Goal: Communication & Community: Participate in discussion

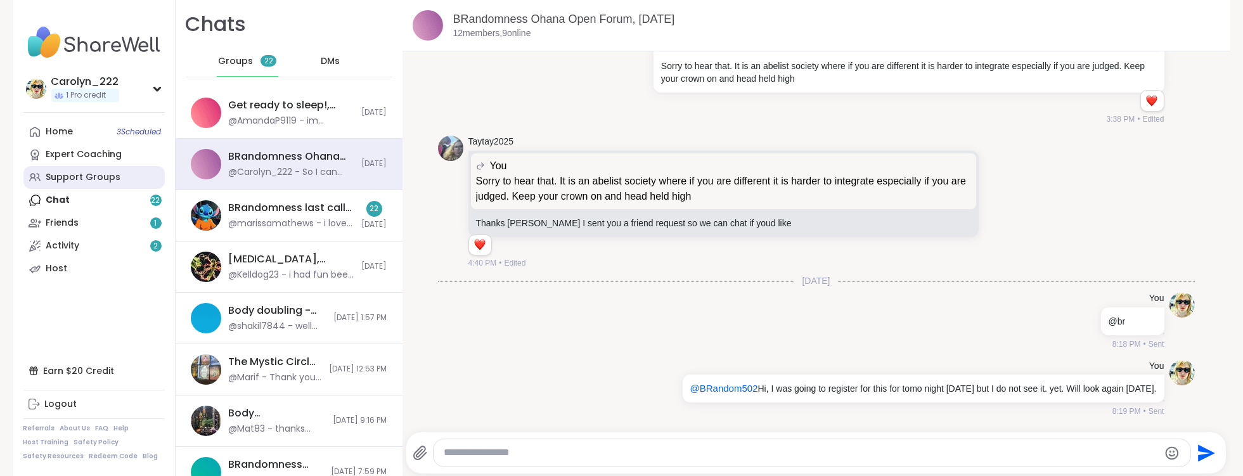
click at [71, 181] on div "Support Groups" at bounding box center [83, 177] width 75 height 13
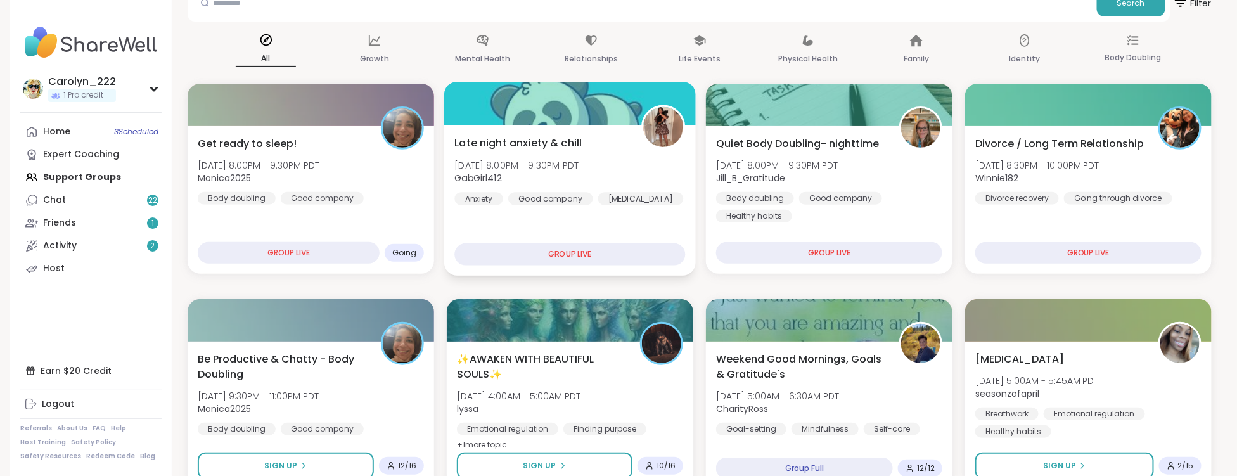
scroll to position [181, 0]
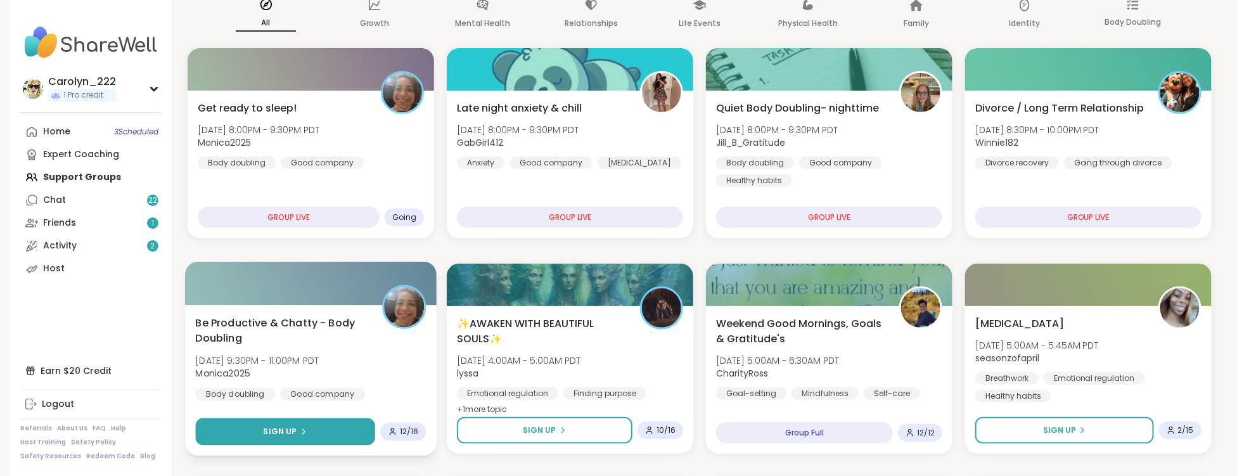
click at [324, 430] on button "Sign Up" at bounding box center [285, 431] width 180 height 27
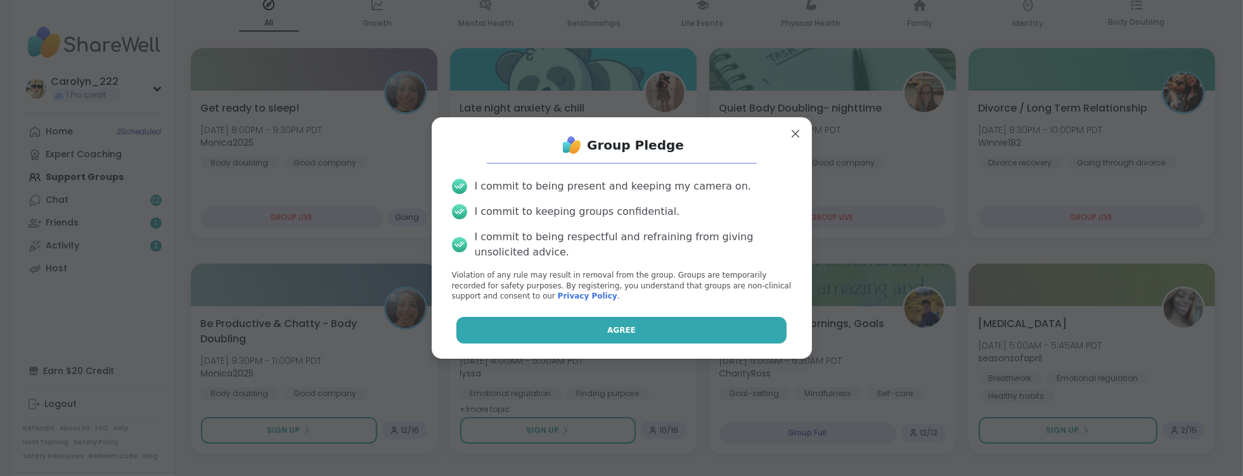
click at [528, 335] on button "Agree" at bounding box center [621, 330] width 330 height 27
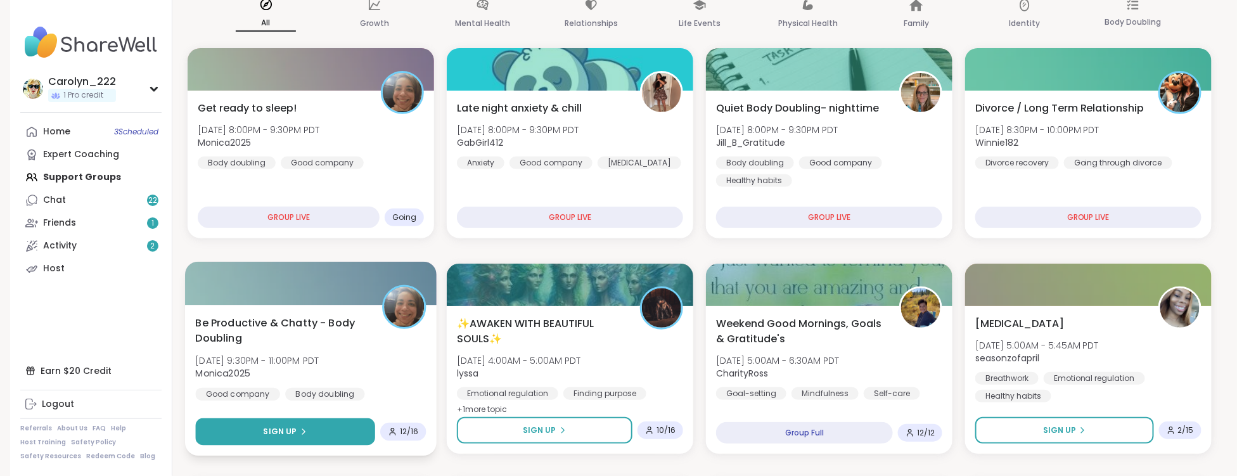
click at [300, 432] on icon at bounding box center [304, 432] width 8 height 8
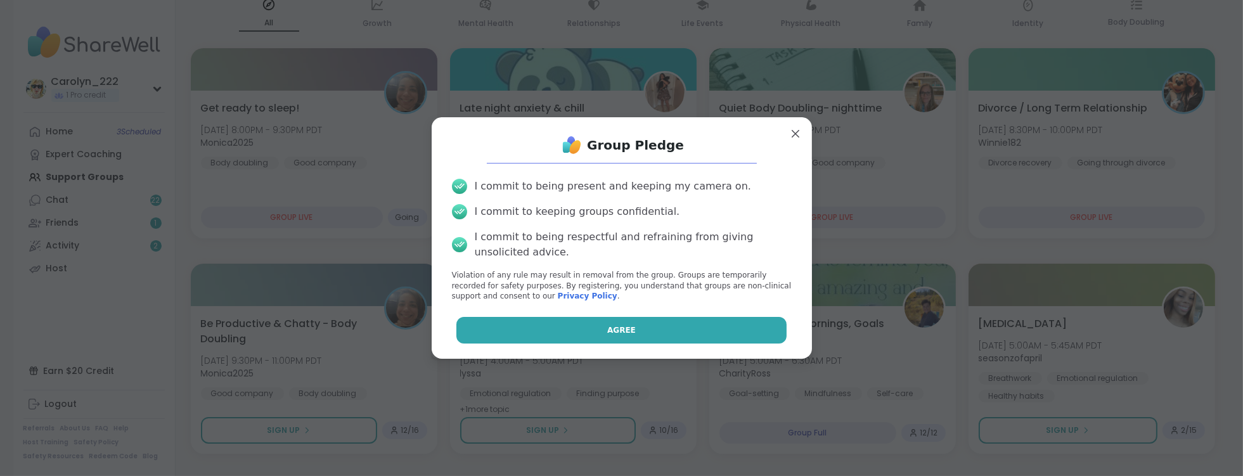
click at [534, 335] on button "Agree" at bounding box center [621, 330] width 330 height 27
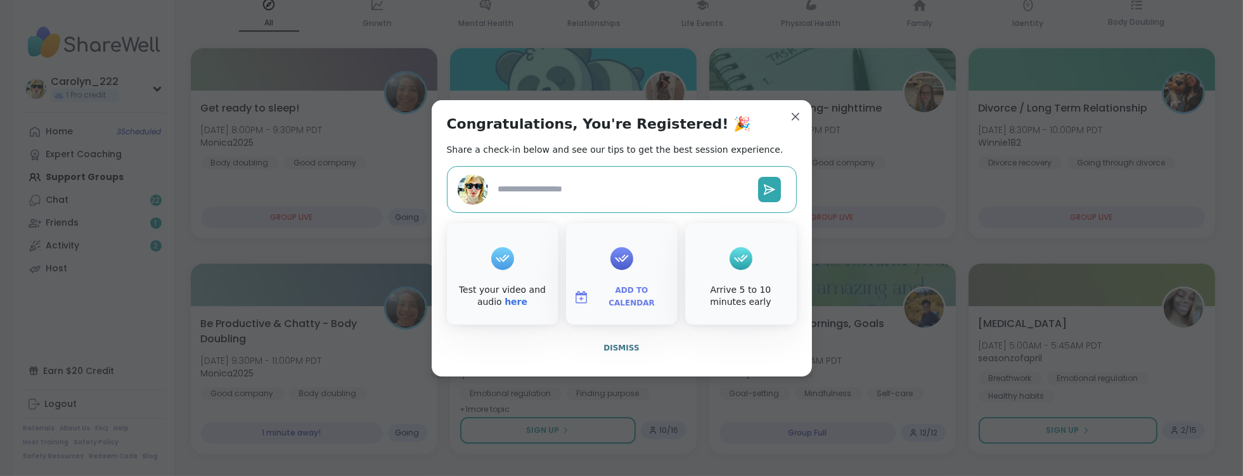
type textarea "*"
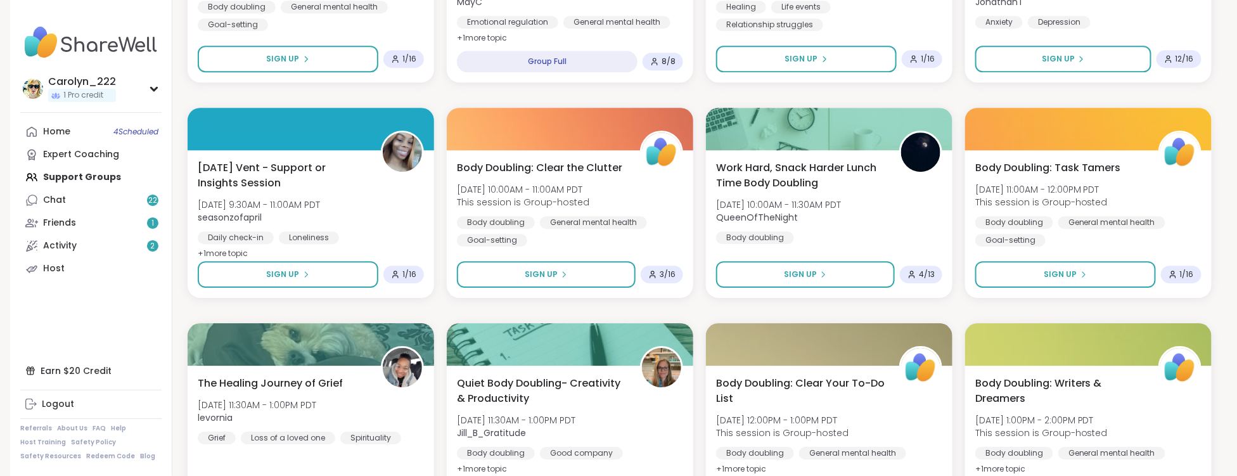
scroll to position [1718, 0]
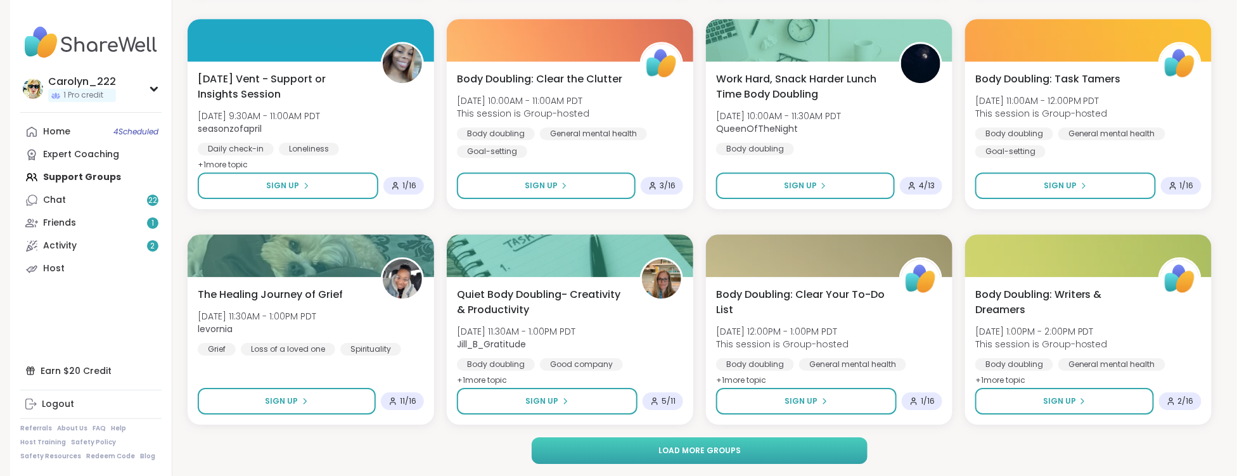
click at [698, 444] on button "Load more groups" at bounding box center [700, 450] width 337 height 27
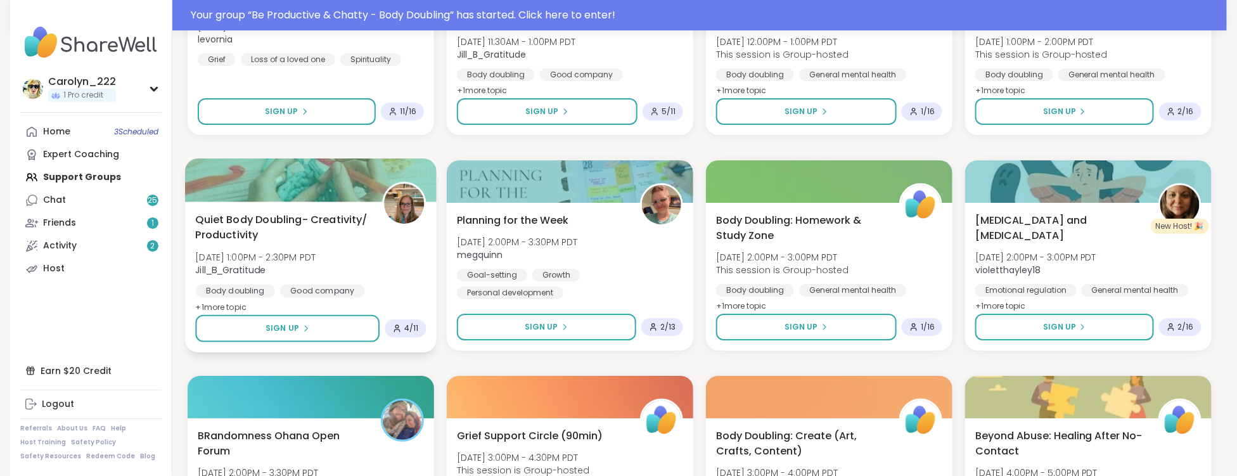
scroll to position [1966, 0]
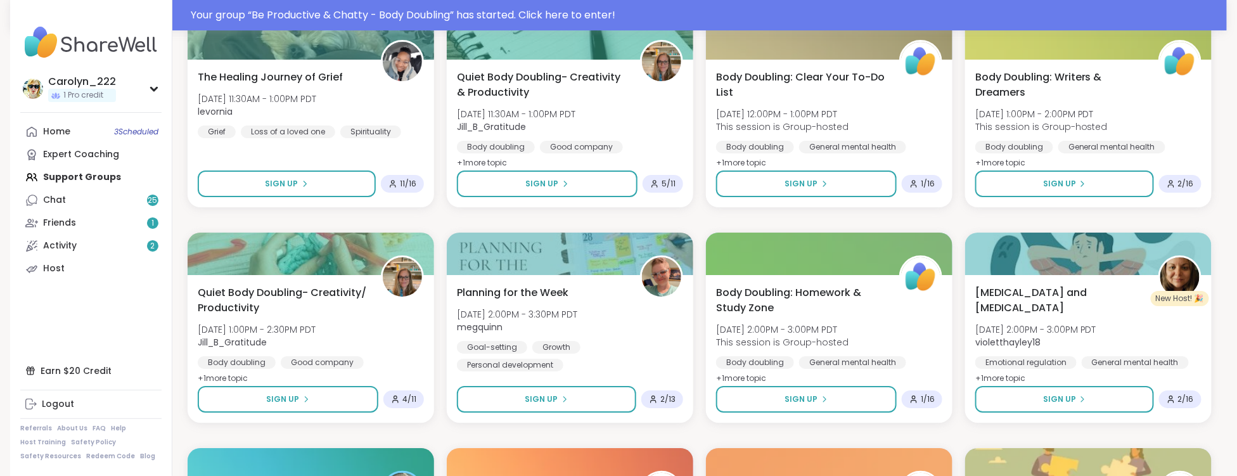
click at [73, 180] on div "Home 3 Scheduled Expert Coaching Support Groups Chat 25 Friends 1 Activity 2 Ho…" at bounding box center [90, 200] width 141 height 160
click at [73, 174] on div "Home 3 Scheduled Expert Coaching Support Groups Chat 25 Friends 1 Activity 2 Ho…" at bounding box center [90, 200] width 141 height 160
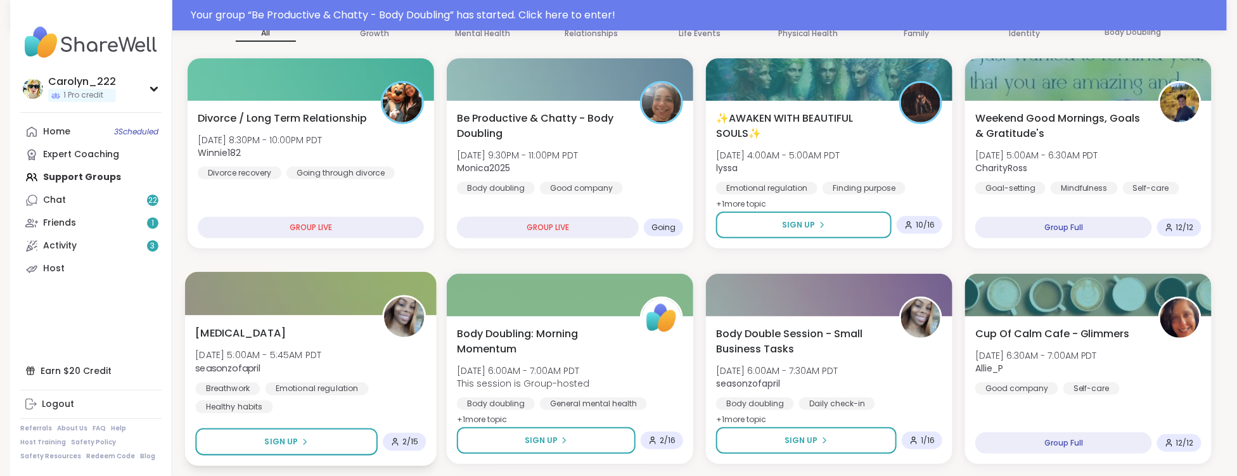
scroll to position [191, 0]
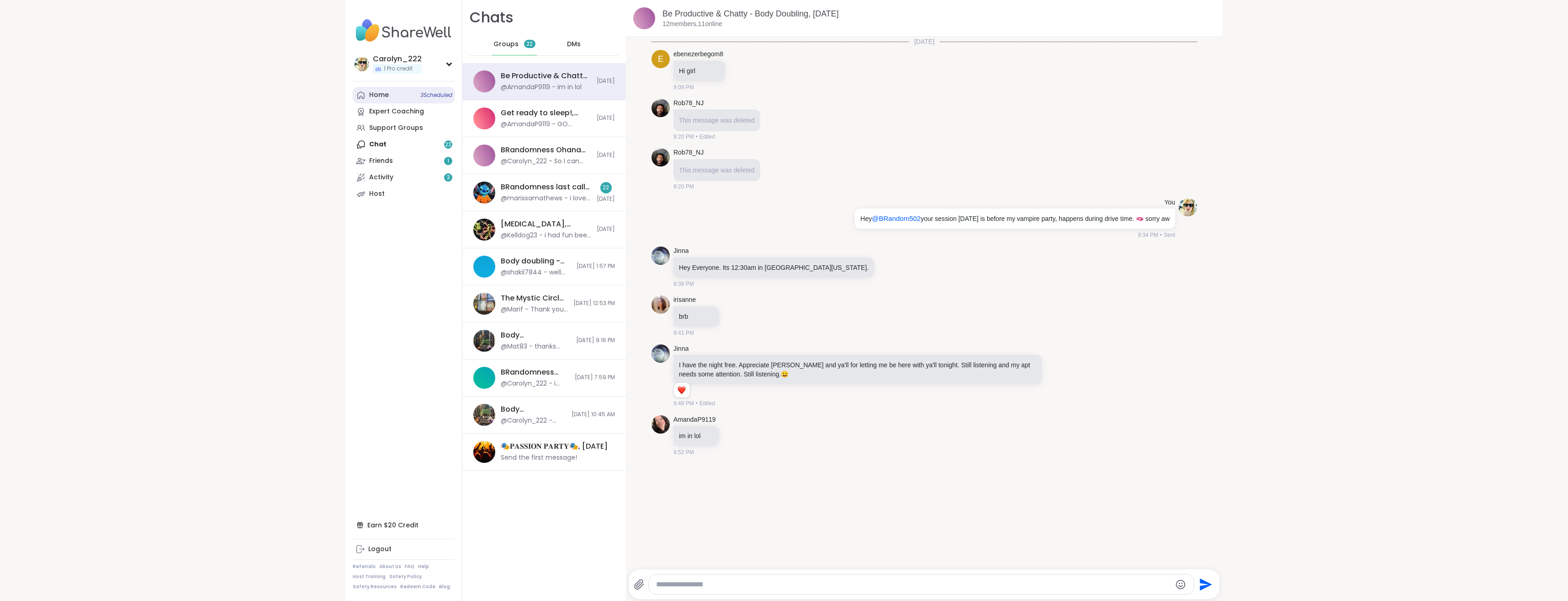
click at [373, 91] on div "Home 3 Scheduled" at bounding box center [378, 95] width 19 height 9
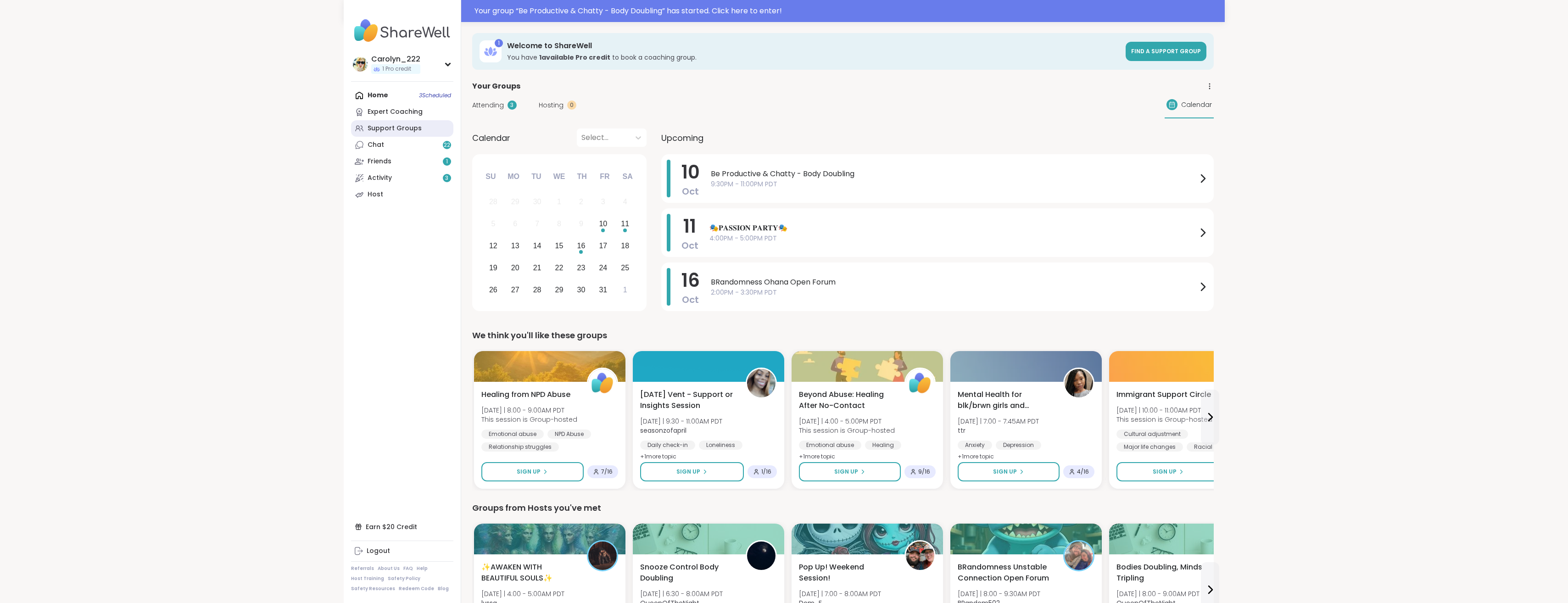
click at [392, 132] on div "Support Groups" at bounding box center [395, 128] width 54 height 9
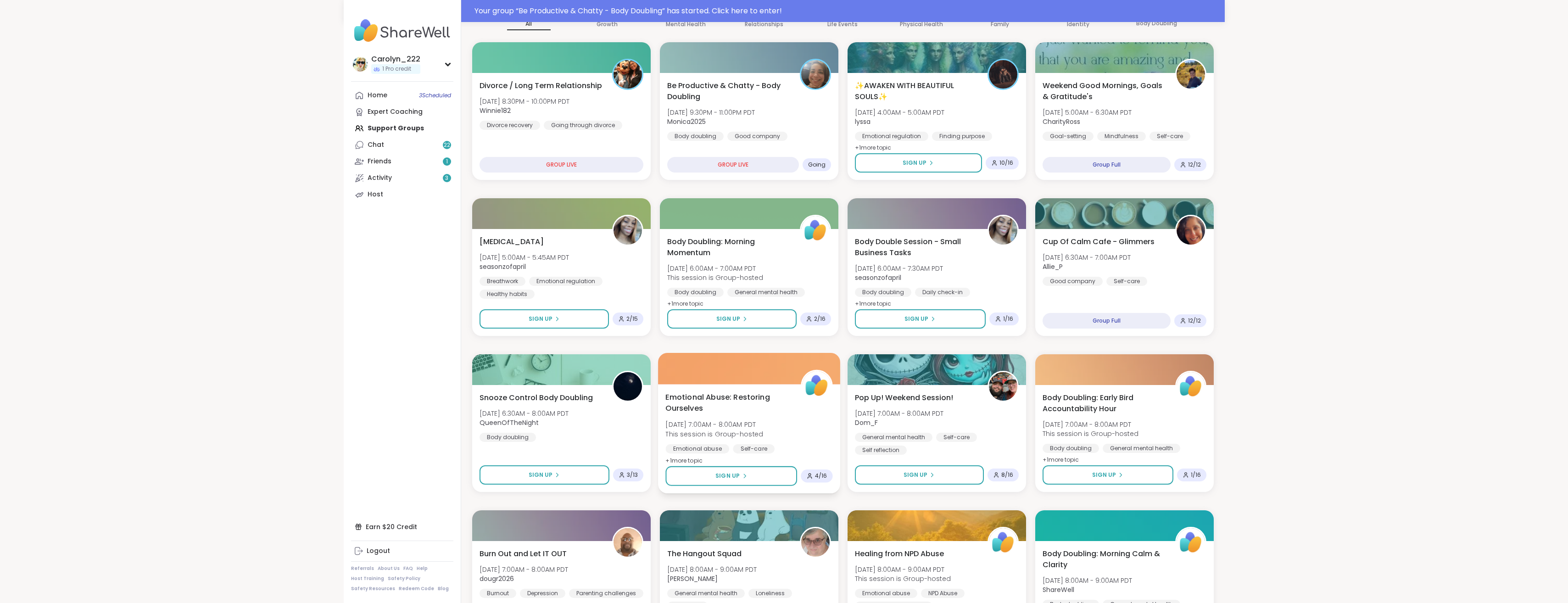
scroll to position [138, 0]
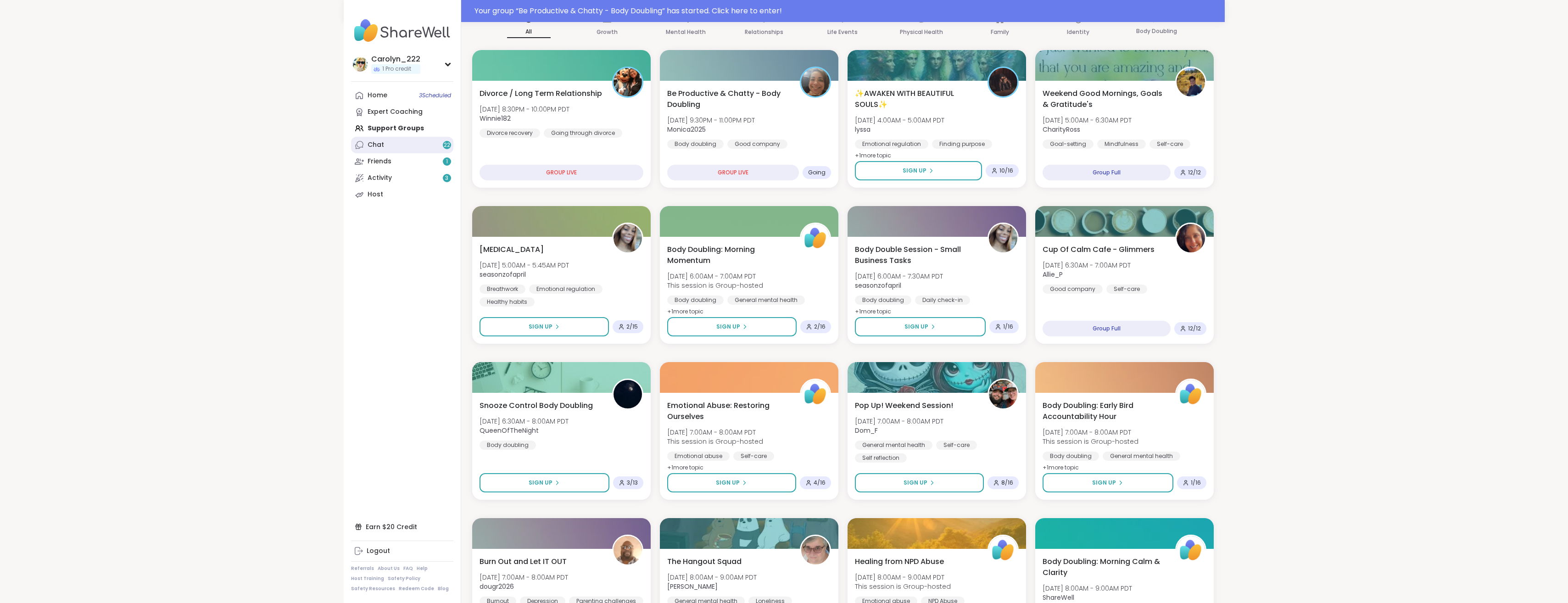
click at [369, 151] on link "Chat 22" at bounding box center [402, 145] width 102 height 17
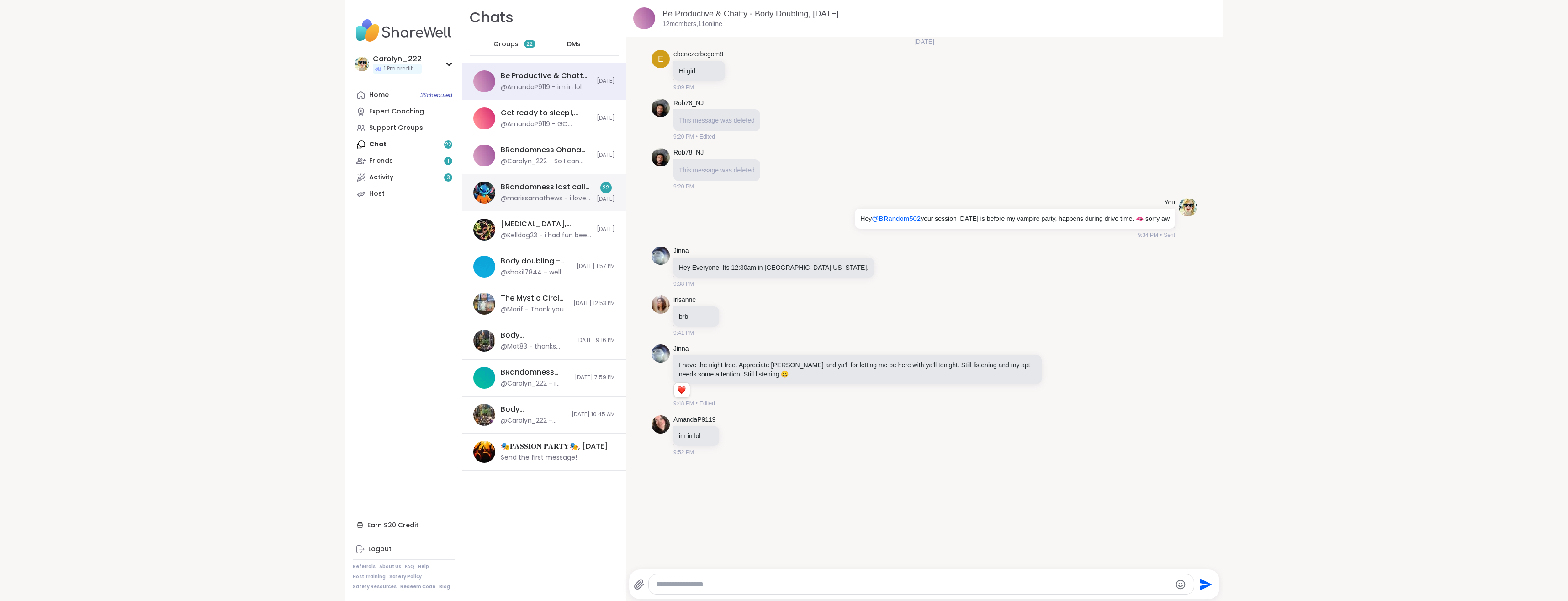
click at [549, 197] on div "@marissamathews - i love my mom to death but she is a very straight forward per…" at bounding box center [546, 198] width 90 height 9
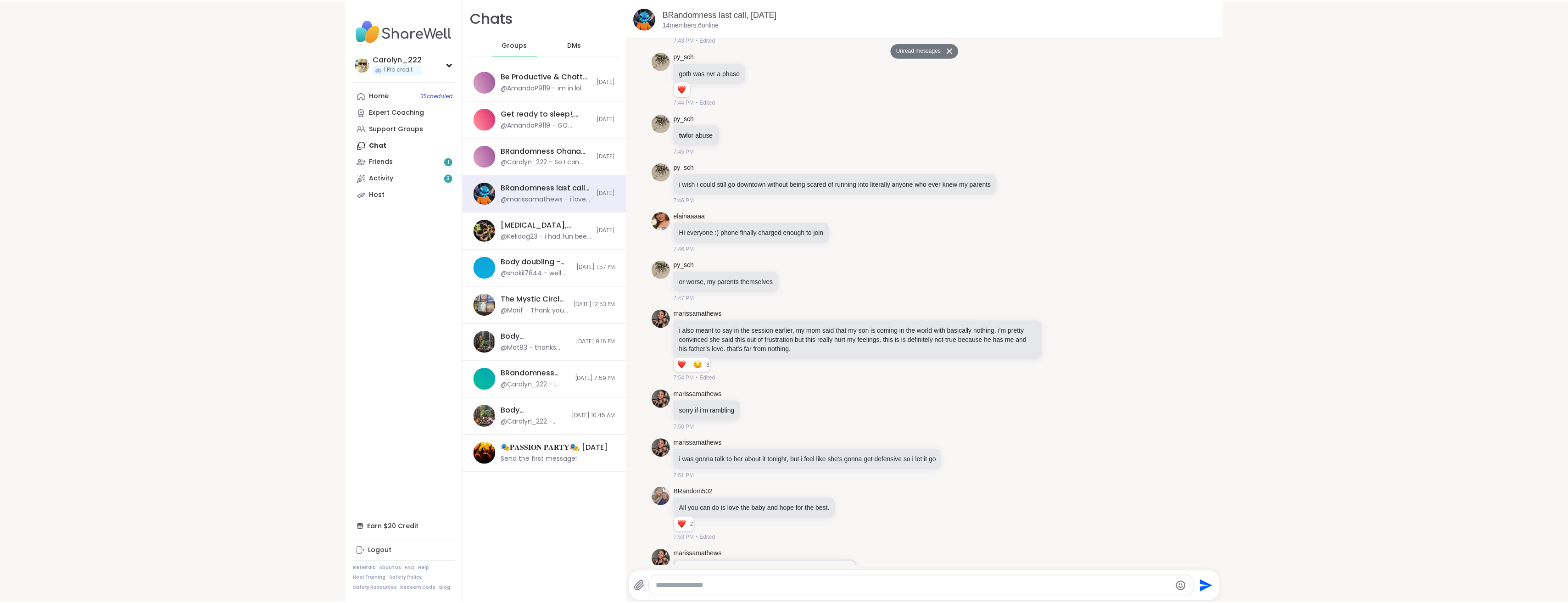
scroll to position [2748, 0]
click at [392, 161] on link "Friends 1" at bounding box center [405, 161] width 102 height 17
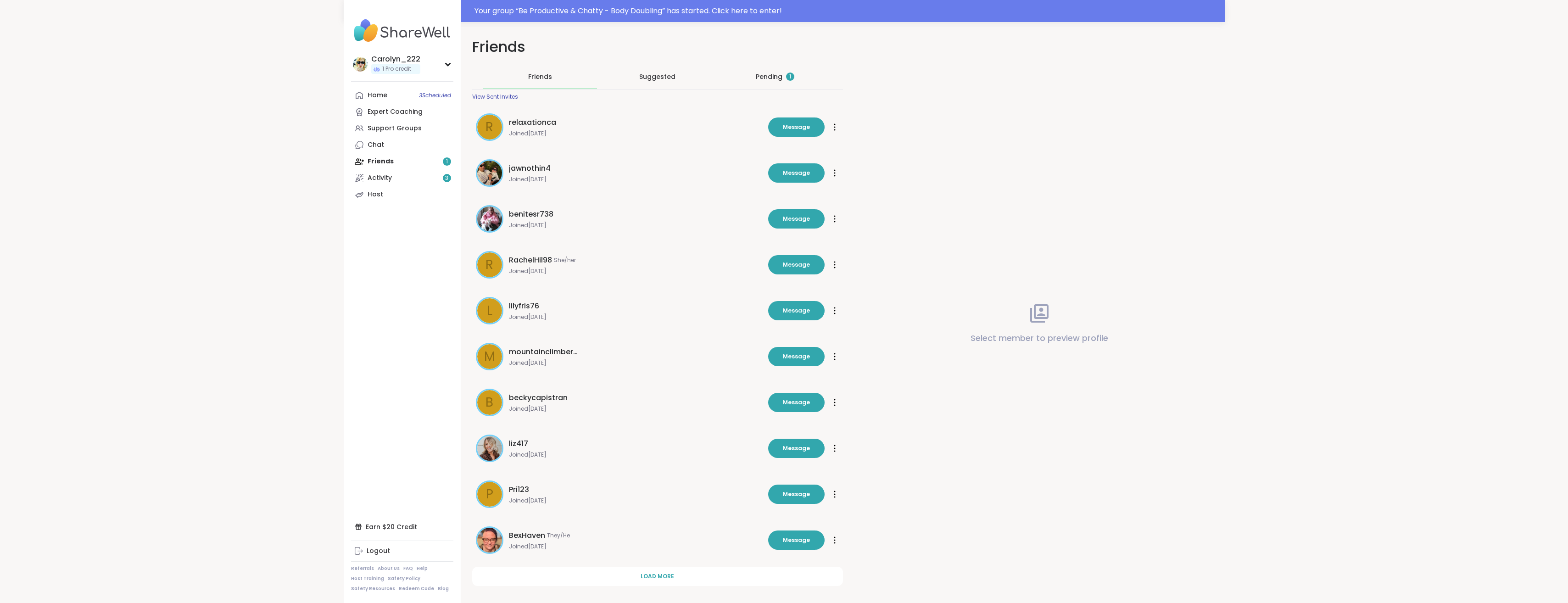
click at [784, 79] on div "Pending 1" at bounding box center [775, 77] width 38 height 9
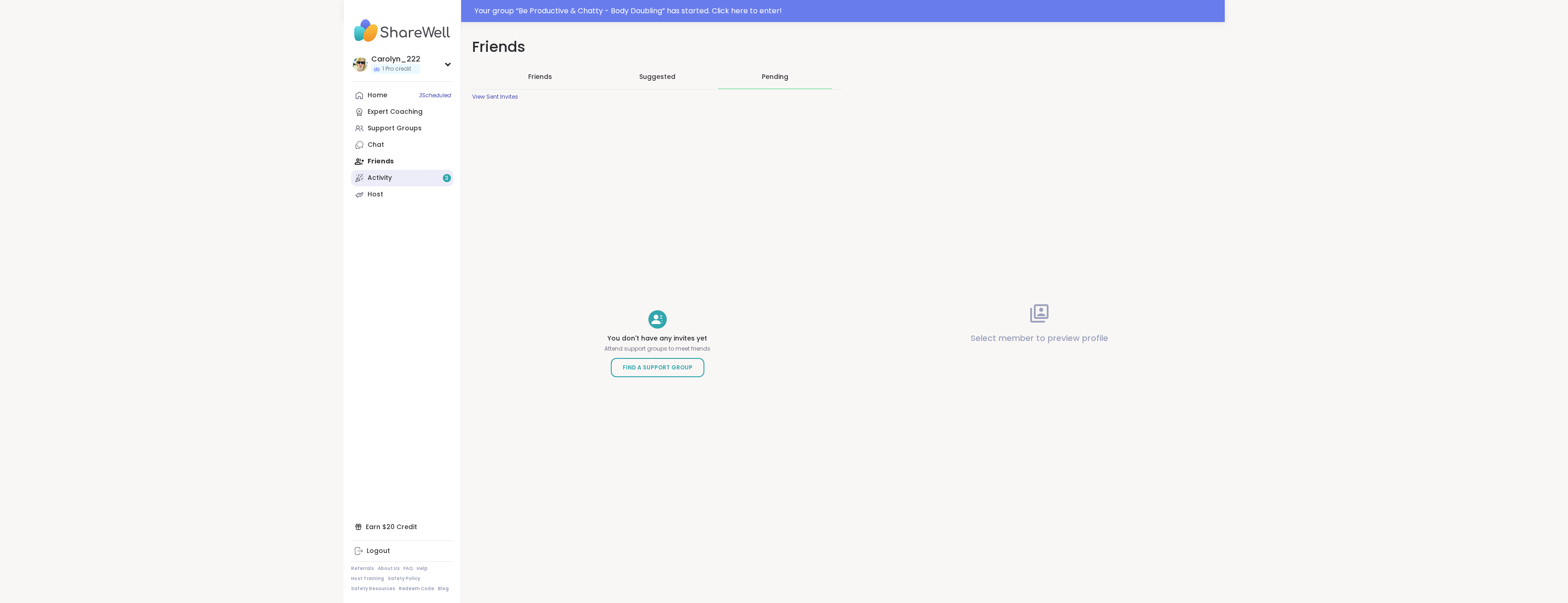
click at [391, 182] on div "Activity 3" at bounding box center [380, 178] width 25 height 9
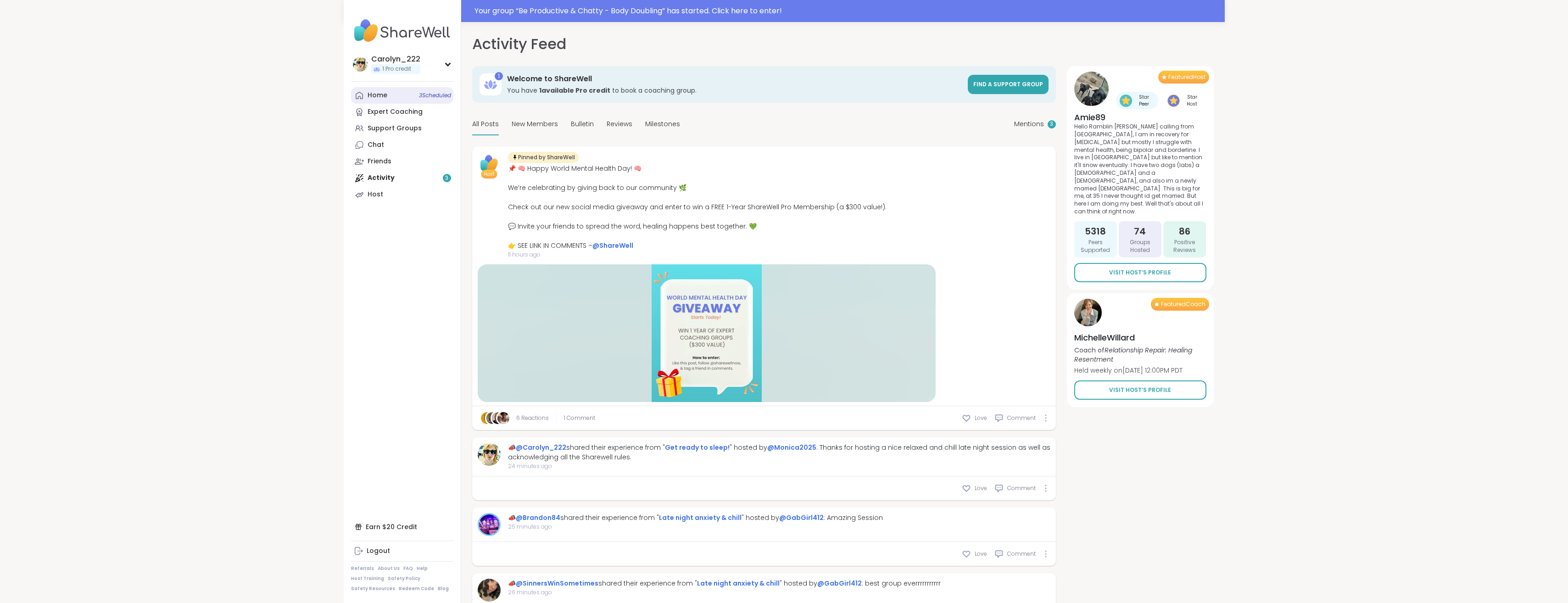
click at [382, 102] on link "Home 3 Scheduled" at bounding box center [402, 95] width 102 height 17
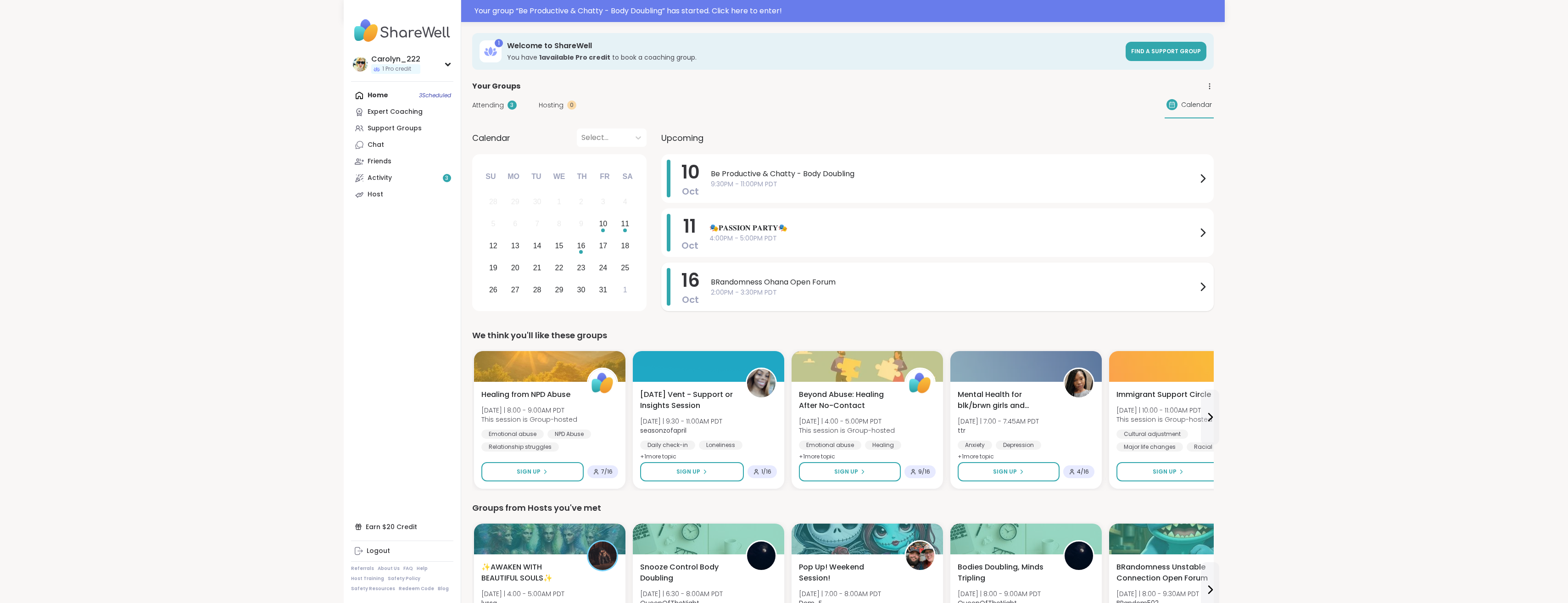
click at [790, 284] on span "BRandomness Ohana Open Forum" at bounding box center [954, 282] width 486 height 11
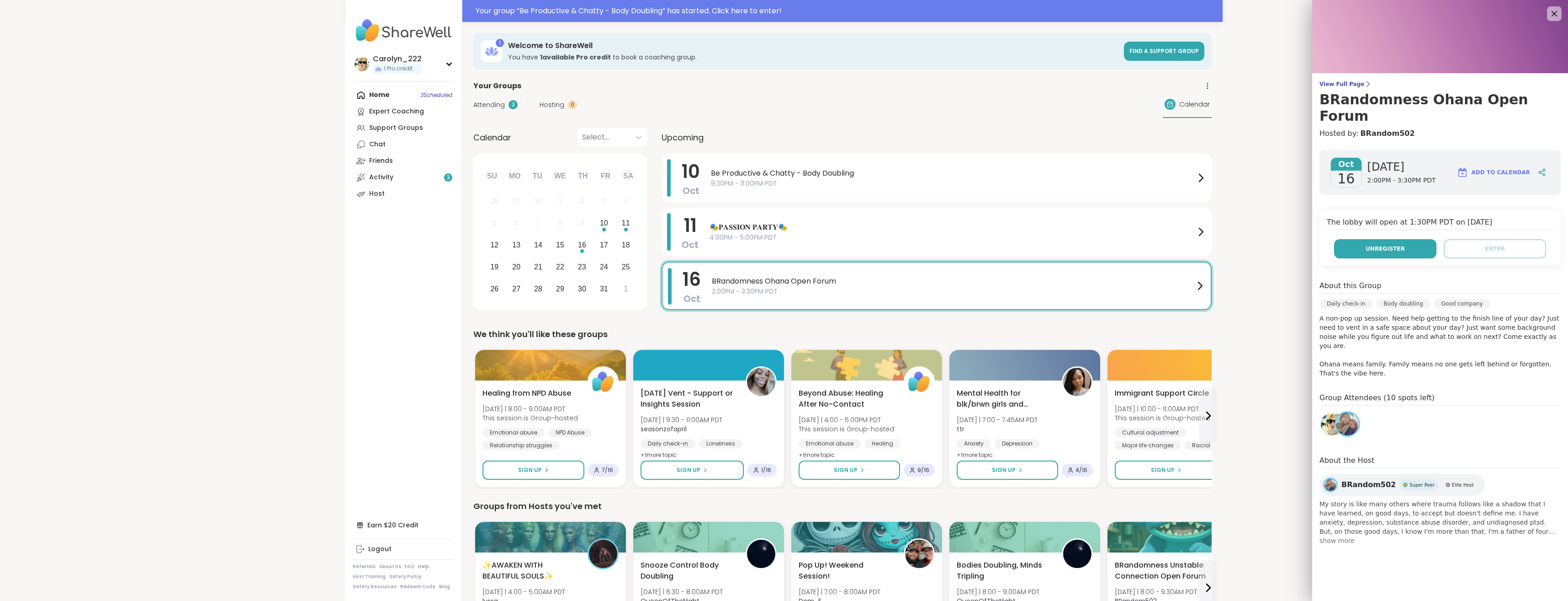
click at [1391, 245] on span "Unregister" at bounding box center [1385, 248] width 40 height 8
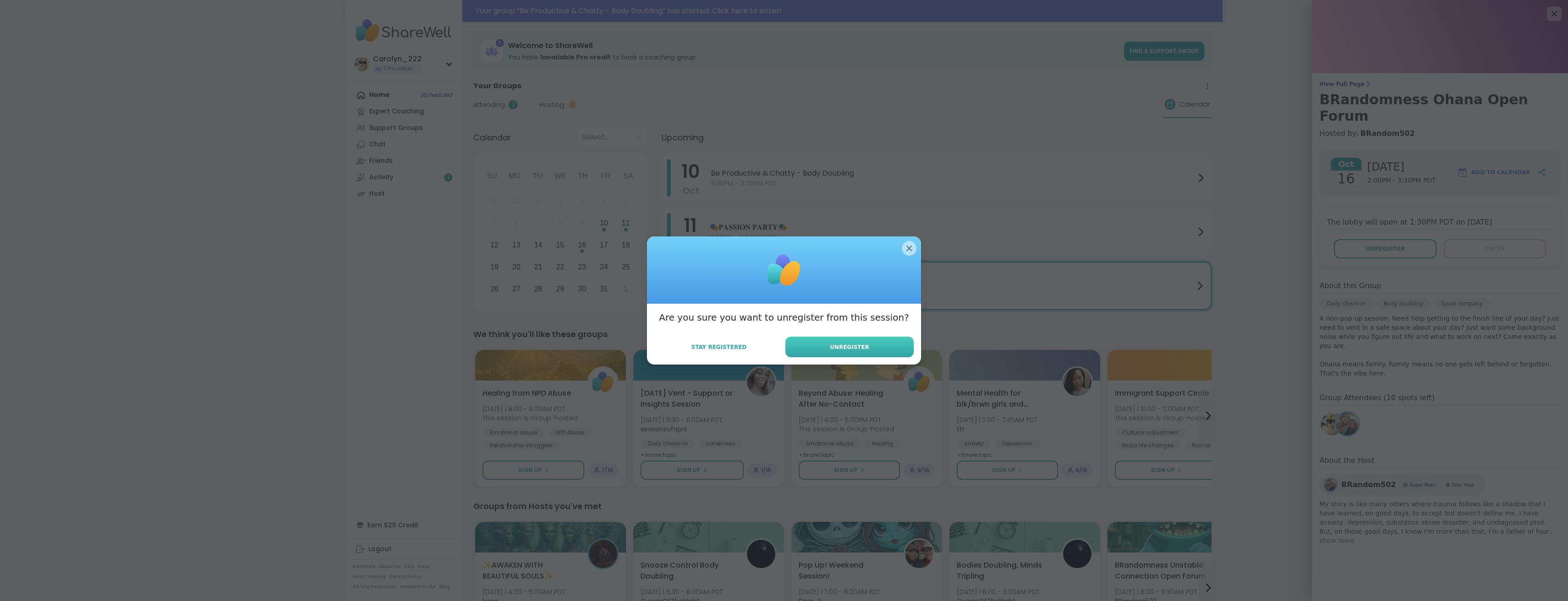
click at [868, 342] on button "Unregister" at bounding box center [849, 346] width 128 height 21
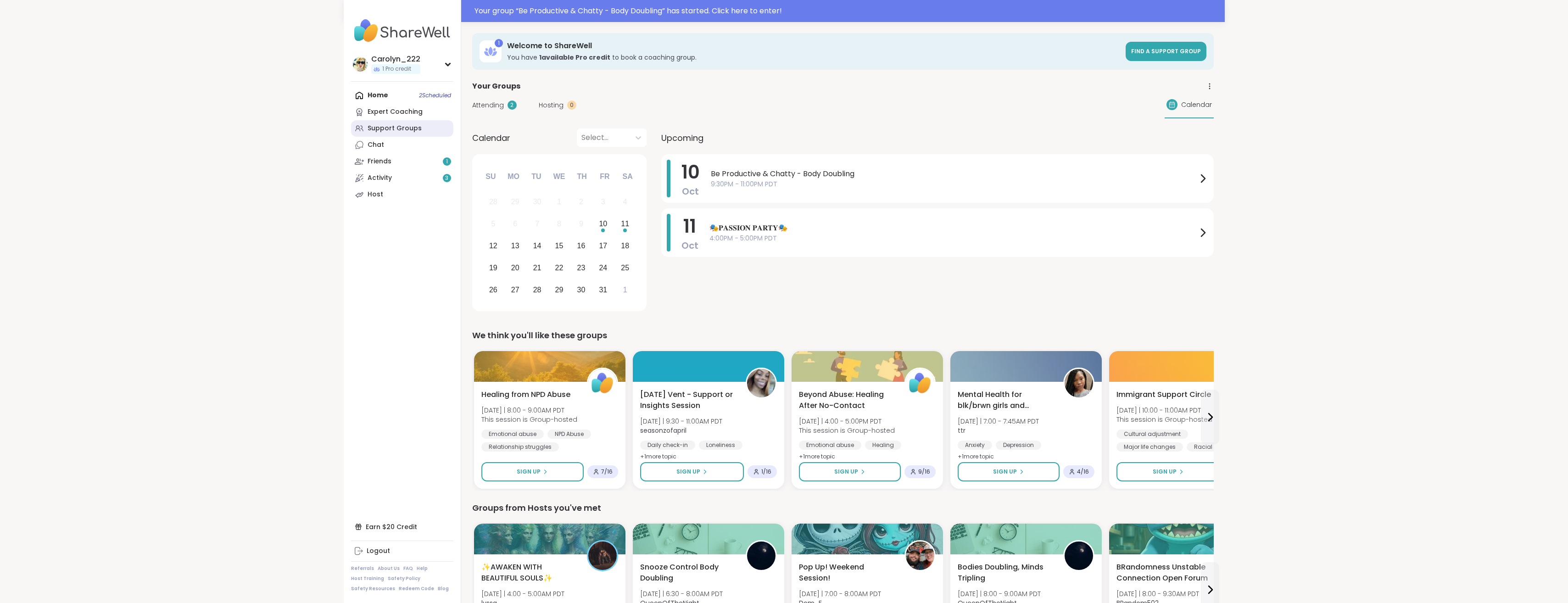
click at [392, 130] on div "Support Groups" at bounding box center [395, 128] width 54 height 9
